Goal: Check status

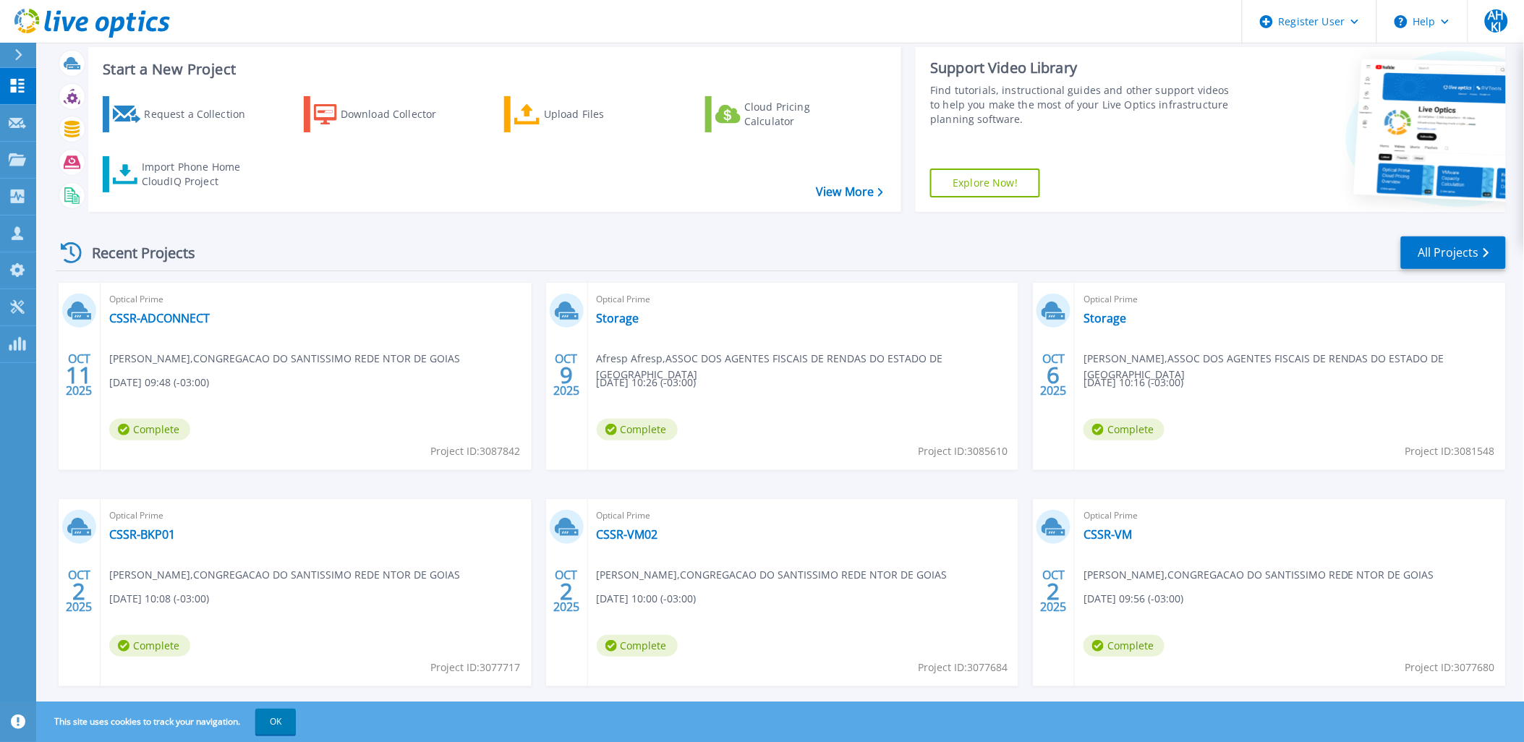
scroll to position [59, 0]
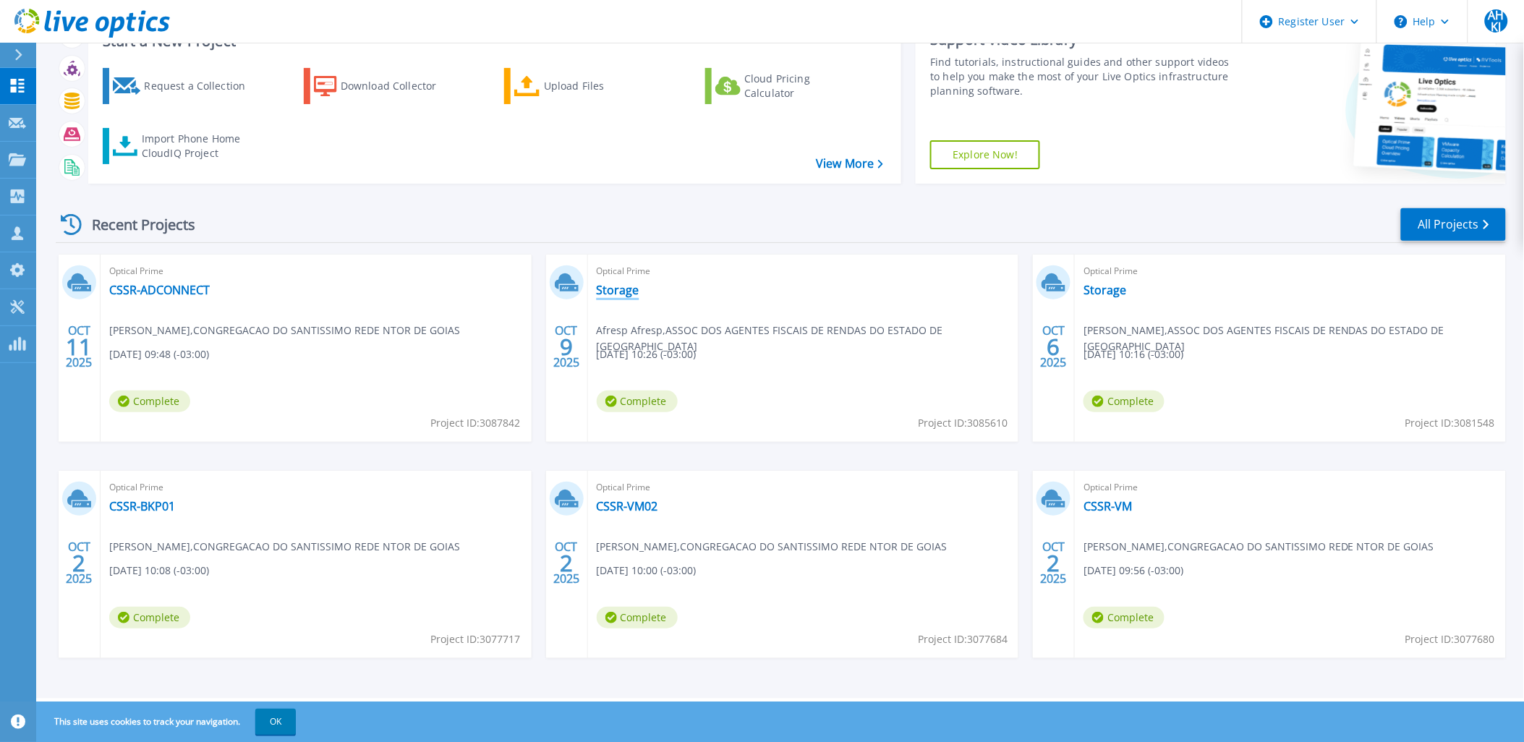
click at [621, 291] on link "Storage" at bounding box center [618, 290] width 43 height 14
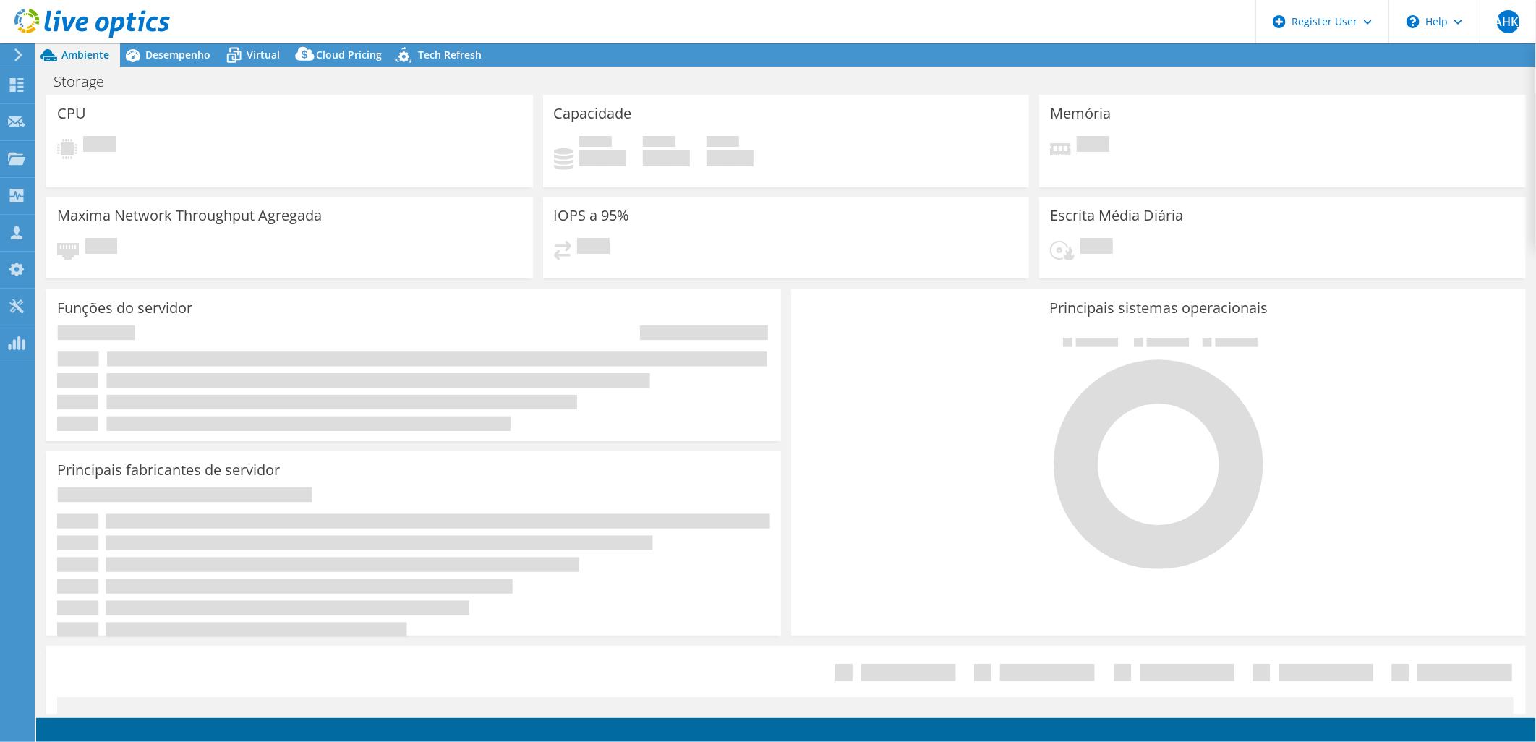
select select "USD"
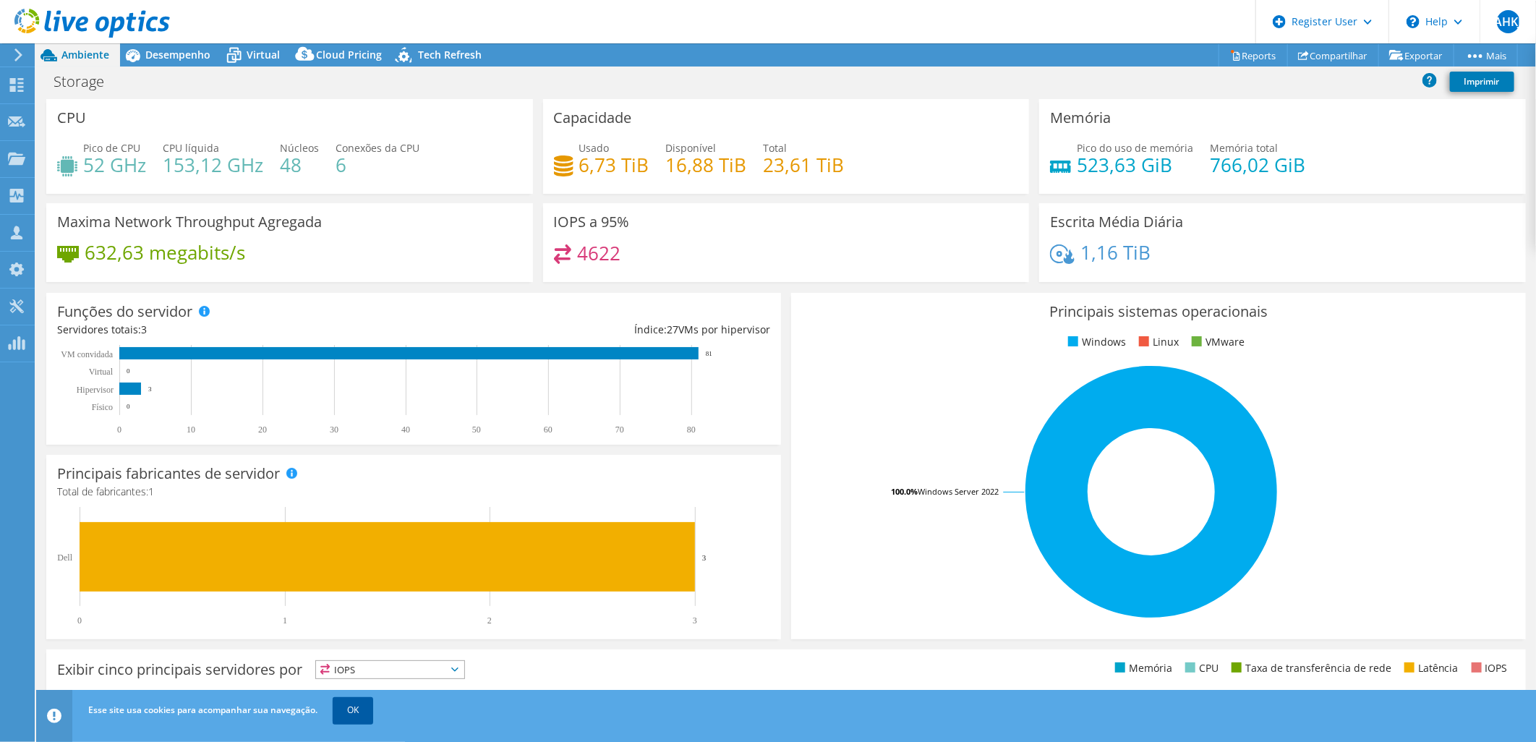
click at [350, 707] on link "OK" at bounding box center [353, 710] width 41 height 26
